Goal: Task Accomplishment & Management: Manage account settings

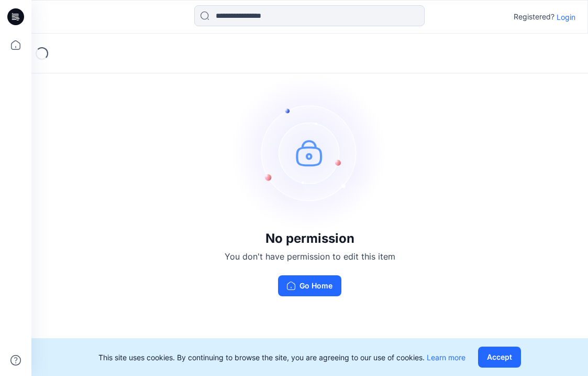
click at [568, 22] on p "Login" at bounding box center [566, 17] width 19 height 11
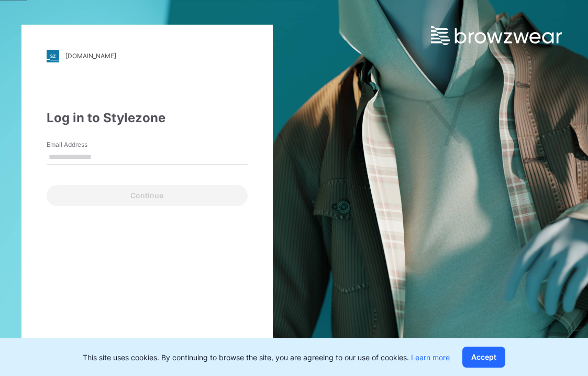
click at [96, 157] on input "Email Address" at bounding box center [147, 157] width 201 height 16
type input "**********"
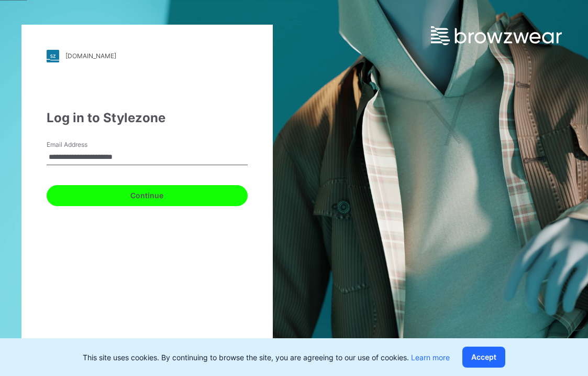
click at [118, 198] on button "Continue" at bounding box center [147, 195] width 201 height 21
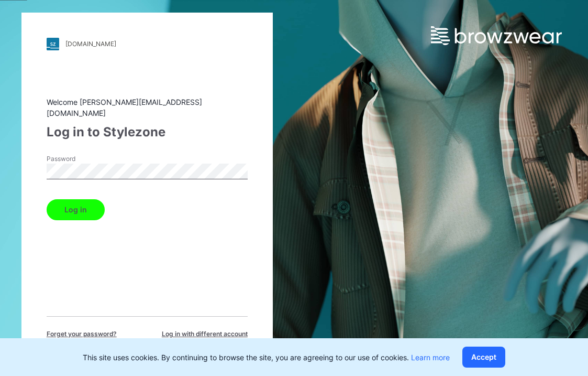
click at [47, 199] on button "Log in" at bounding box center [76, 209] width 58 height 21
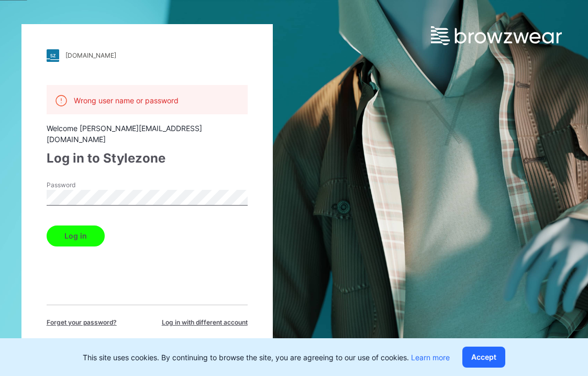
click at [47, 225] on button "Log in" at bounding box center [76, 235] width 58 height 21
click at [42, 183] on div "walmart.stylezone.com Loading... Wrong user name or password Welcome mackenzie.…" at bounding box center [146, 188] width 251 height 328
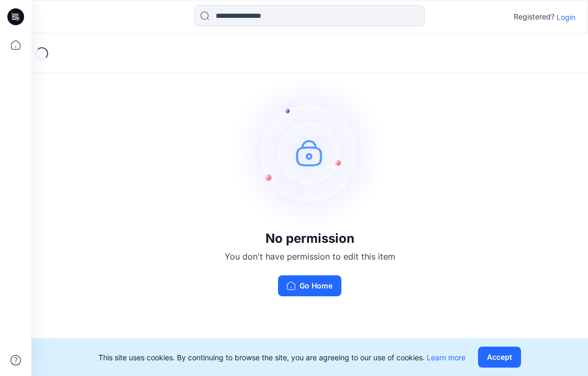
click at [569, 16] on p "Login" at bounding box center [566, 17] width 19 height 11
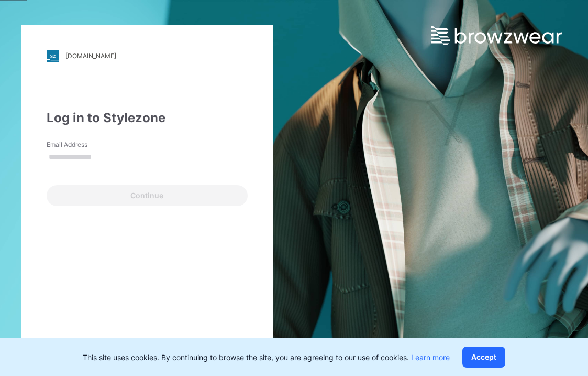
click at [139, 159] on input "Email Address" at bounding box center [147, 157] width 201 height 16
type input "**********"
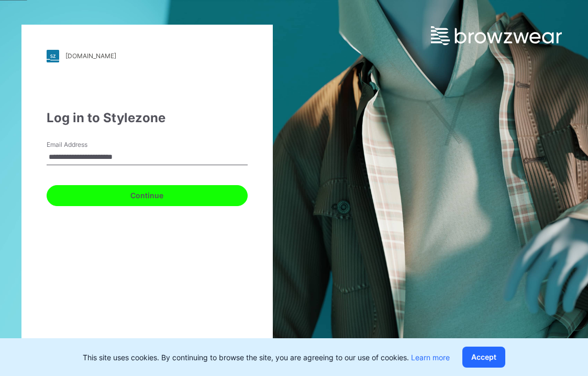
click at [156, 194] on button "Continue" at bounding box center [147, 195] width 201 height 21
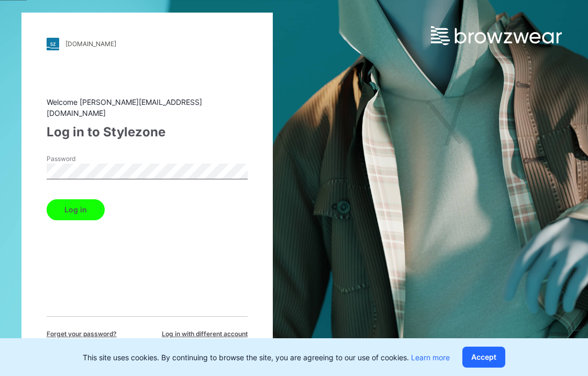
click at [47, 199] on button "Log in" at bounding box center [76, 209] width 58 height 21
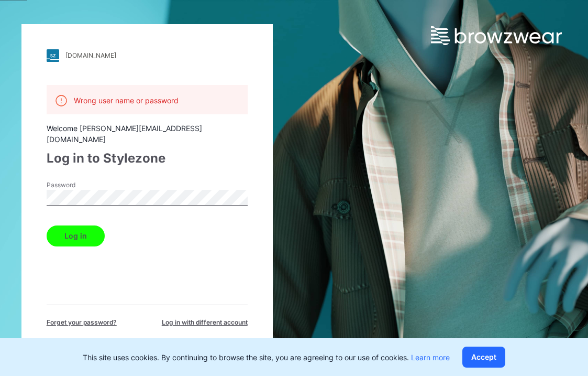
click at [93, 317] on span "Forget your password?" at bounding box center [82, 321] width 70 height 9
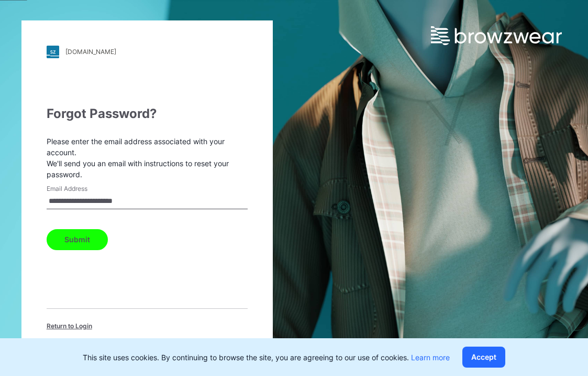
click at [93, 229] on button "Submit" at bounding box center [77, 239] width 61 height 21
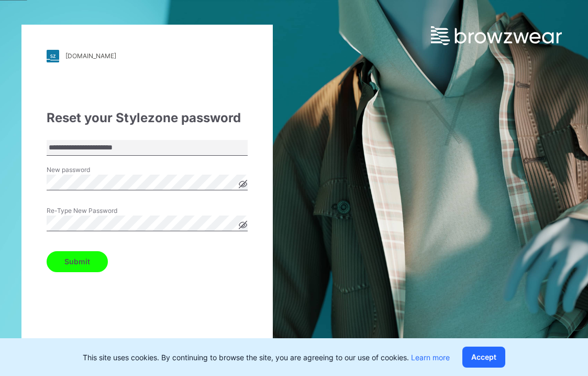
click at [67, 268] on button "Submit" at bounding box center [77, 261] width 61 height 21
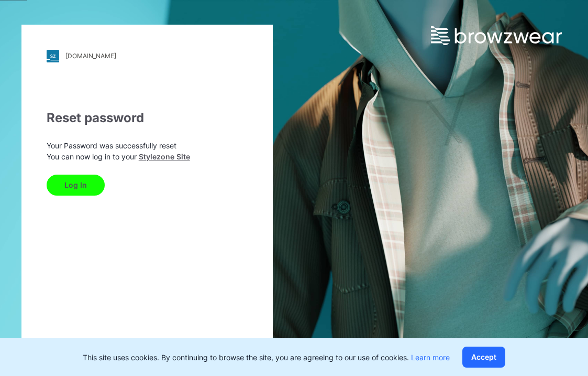
click at [71, 183] on button "Log In" at bounding box center [76, 184] width 58 height 21
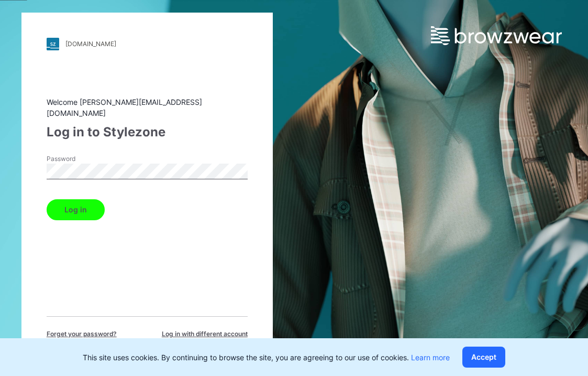
click at [86, 199] on button "Log in" at bounding box center [76, 209] width 58 height 21
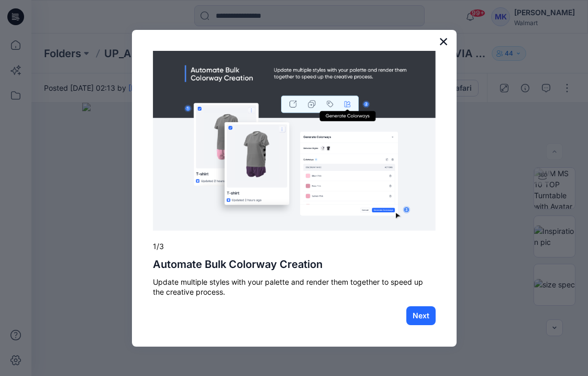
click at [443, 43] on button "×" at bounding box center [444, 41] width 10 height 17
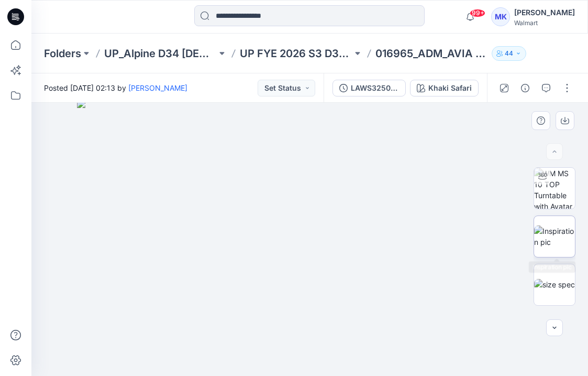
click at [557, 245] on img at bounding box center [554, 236] width 41 height 22
click at [553, 189] on img at bounding box center [554, 188] width 41 height 41
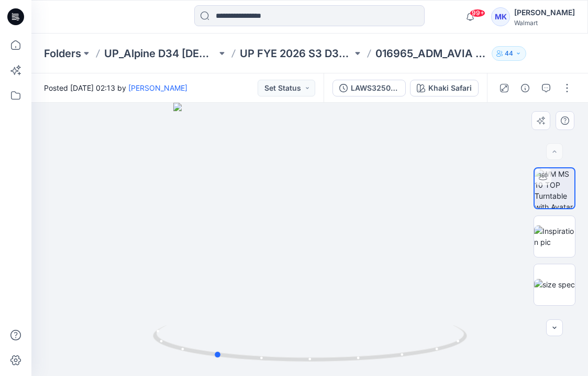
drag, startPoint x: 294, startPoint y: 227, endPoint x: 514, endPoint y: 195, distance: 222.3
click at [514, 195] on div at bounding box center [309, 239] width 557 height 273
drag, startPoint x: 299, startPoint y: 261, endPoint x: 418, endPoint y: 259, distance: 118.9
click at [418, 259] on div at bounding box center [309, 239] width 557 height 273
drag, startPoint x: 260, startPoint y: 257, endPoint x: 228, endPoint y: 289, distance: 45.6
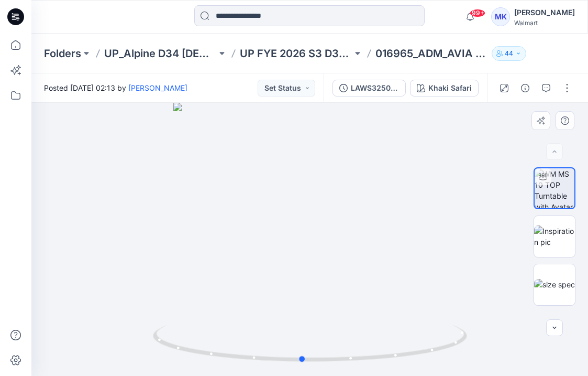
click at [228, 289] on div at bounding box center [309, 239] width 557 height 273
